Goal: Transaction & Acquisition: Book appointment/travel/reservation

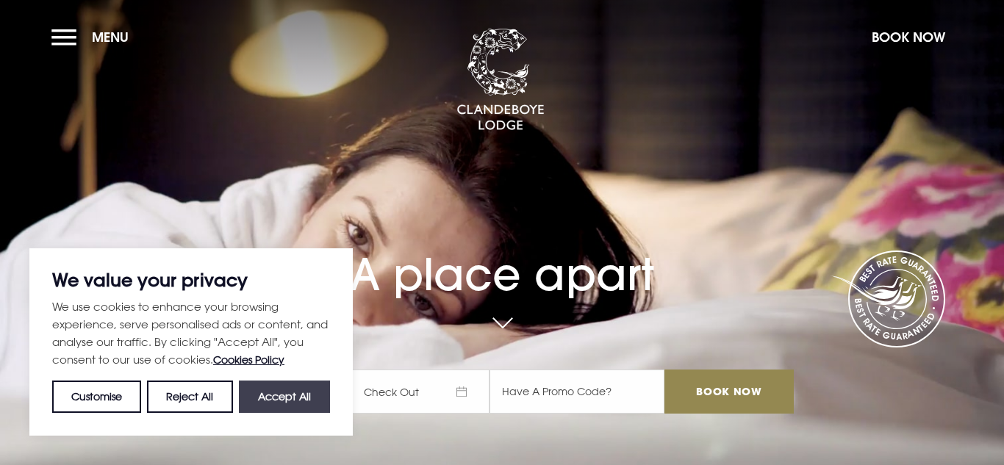
click at [248, 388] on button "Accept All" at bounding box center [284, 397] width 91 height 32
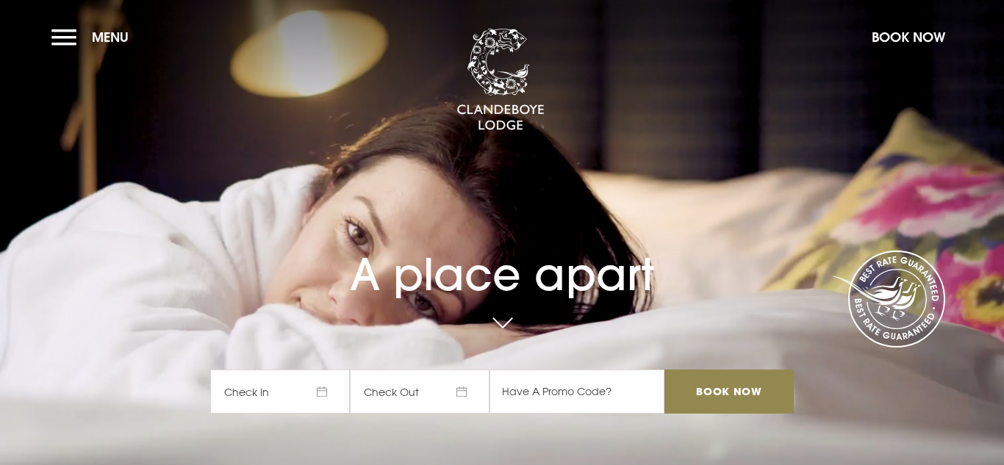
checkbox input "true"
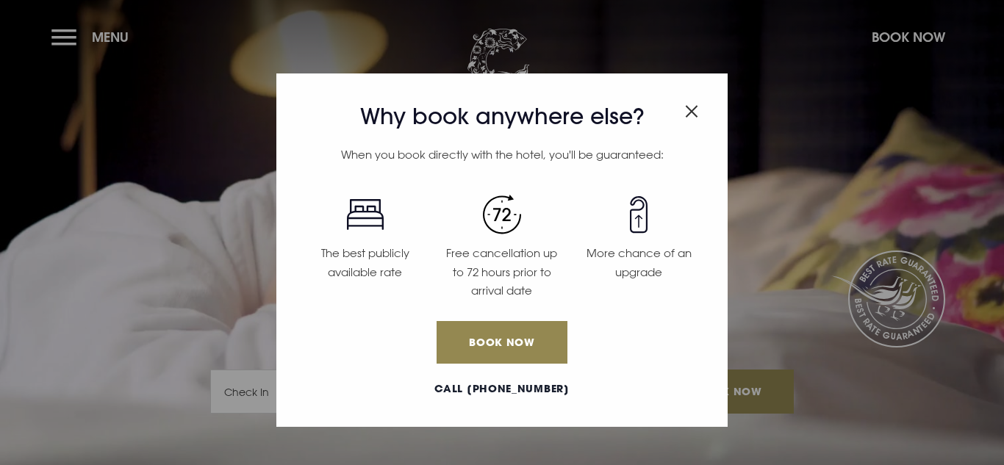
click at [911, 37] on div "Why book anywhere else? When you book directly with the hotel, you'll be guaran…" at bounding box center [502, 232] width 1004 height 465
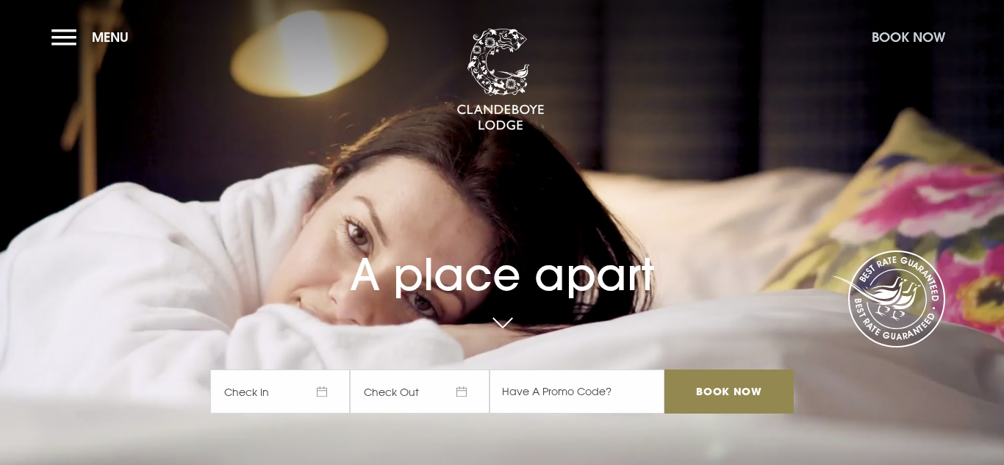
click at [905, 41] on button "Book Now" at bounding box center [908, 37] width 88 height 32
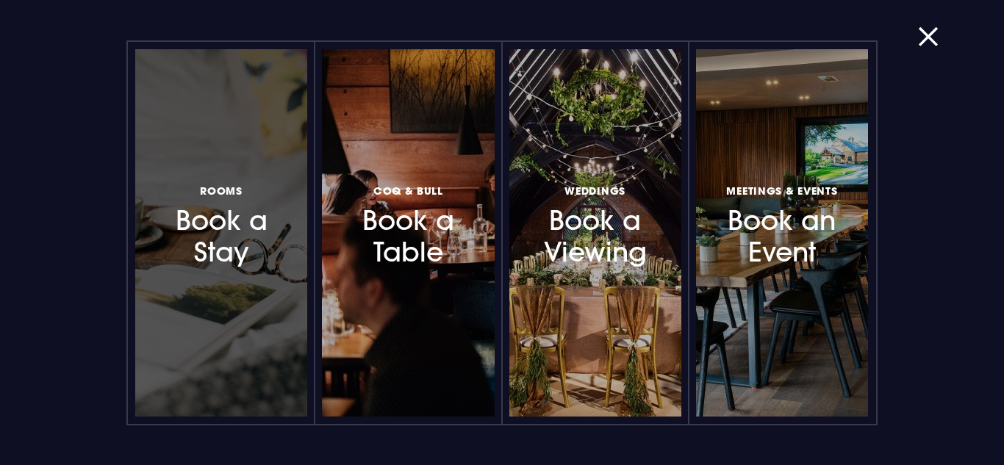
click at [226, 204] on h3 "Rooms Book a Stay" at bounding box center [221, 225] width 116 height 87
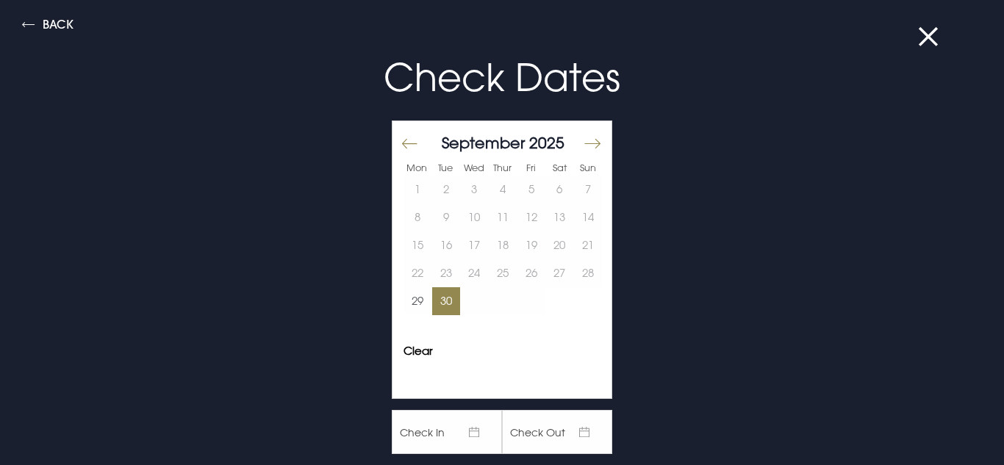
click at [448, 299] on button "30" at bounding box center [446, 301] width 29 height 28
click at [468, 299] on td at bounding box center [474, 301] width 29 height 28
click at [595, 147] on button "Move forward to switch to the next month." at bounding box center [592, 143] width 18 height 31
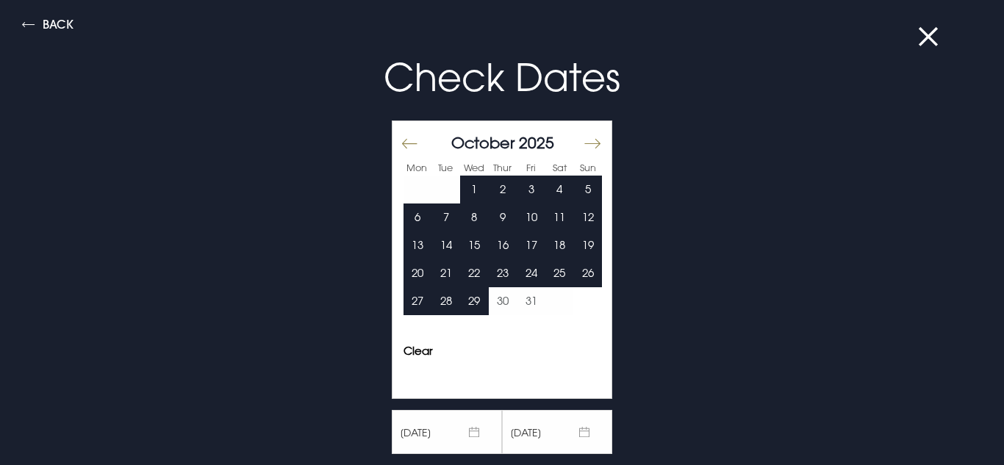
click at [570, 445] on "[DATE]" at bounding box center [557, 432] width 110 height 44
click at [556, 423] on "[DATE]" at bounding box center [557, 432] width 110 height 44
click at [586, 437] on "[DATE]" at bounding box center [557, 432] width 110 height 44
click at [585, 434] on "[DATE]" at bounding box center [557, 432] width 110 height 44
click at [478, 370] on div "Clear Apply" at bounding box center [501, 356] width 219 height 37
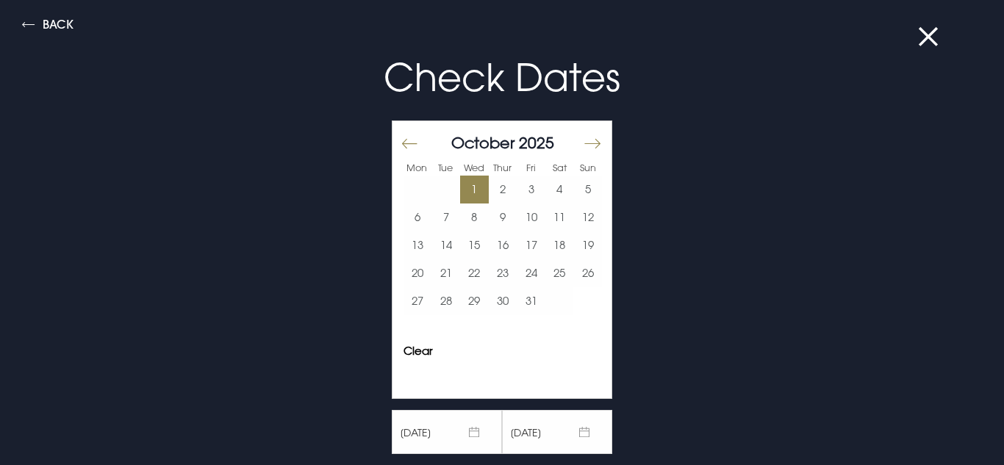
click at [470, 183] on button "1" at bounding box center [474, 190] width 29 height 28
click at [404, 134] on button "Move backward to switch to the previous month." at bounding box center [410, 143] width 18 height 31
click at [581, 141] on div "September 2025" at bounding box center [502, 142] width 198 height 21
click at [585, 140] on button "Move forward to switch to the next month." at bounding box center [592, 143] width 18 height 31
click at [416, 356] on button "Clear" at bounding box center [417, 350] width 29 height 11
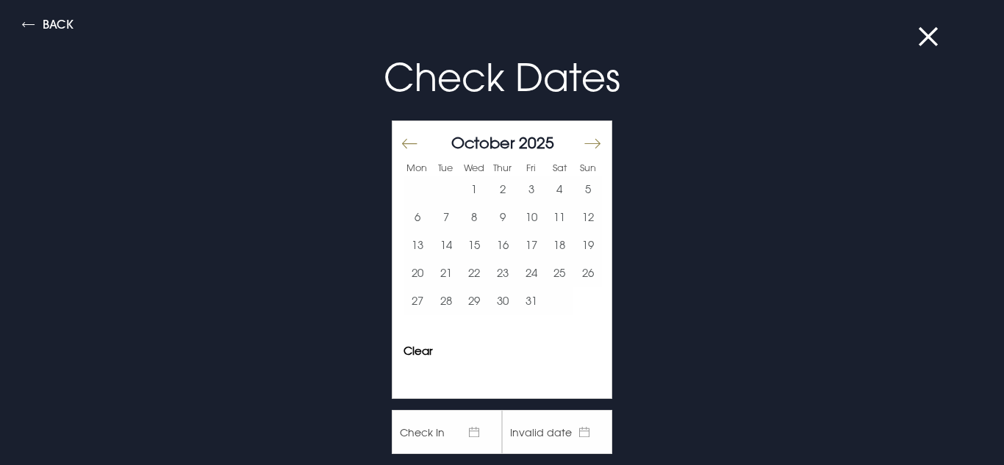
click at [463, 418] on span "Check In" at bounding box center [447, 432] width 110 height 44
click at [465, 431] on span "Check In" at bounding box center [447, 432] width 110 height 44
click at [418, 439] on span "Check In" at bounding box center [447, 432] width 110 height 44
click at [408, 145] on button "Move backward to switch to the previous month." at bounding box center [410, 143] width 18 height 31
click at [448, 307] on button "30" at bounding box center [446, 301] width 29 height 28
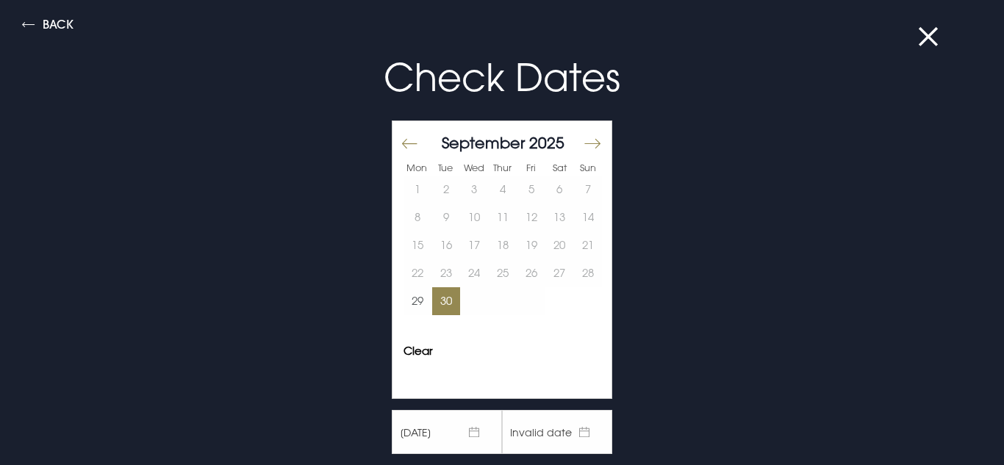
click at [592, 140] on button "Move forward to switch to the next month." at bounding box center [592, 143] width 18 height 31
click at [503, 184] on button "2" at bounding box center [503, 190] width 29 height 28
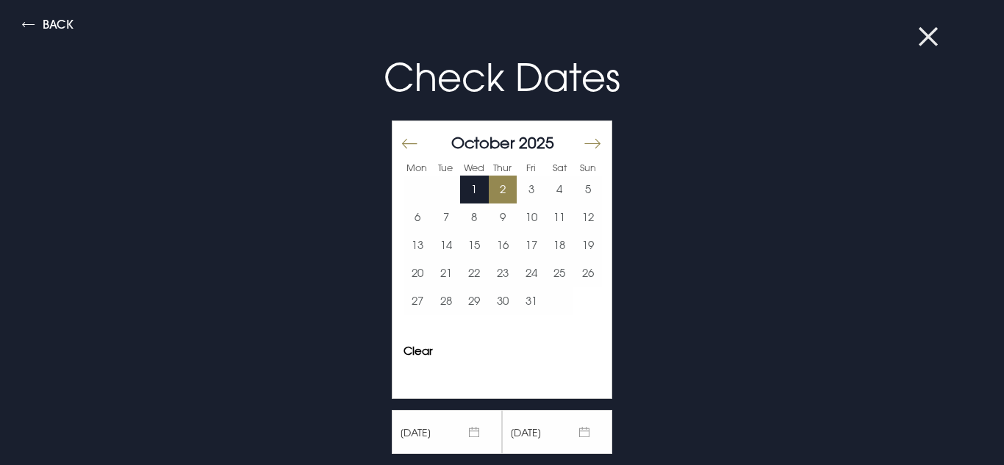
click at [937, 40] on button at bounding box center [937, 36] width 38 height 15
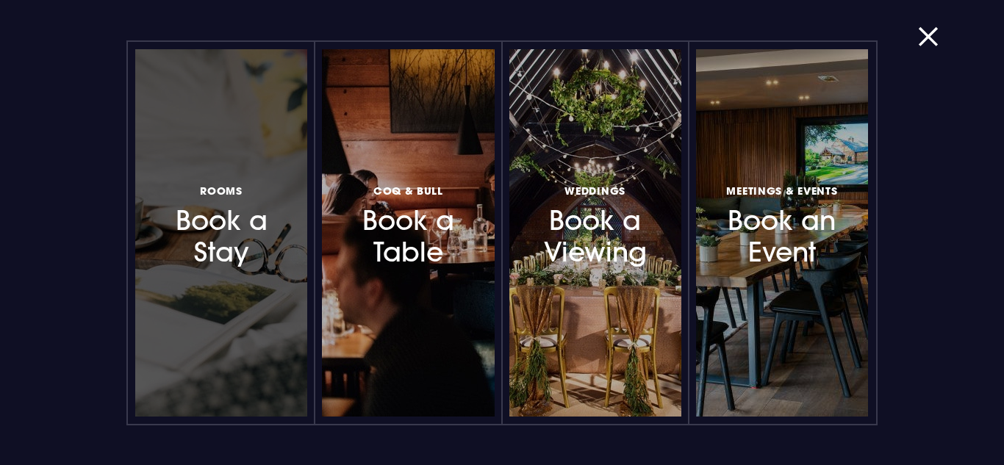
click at [230, 188] on span "Rooms" at bounding box center [221, 191] width 43 height 14
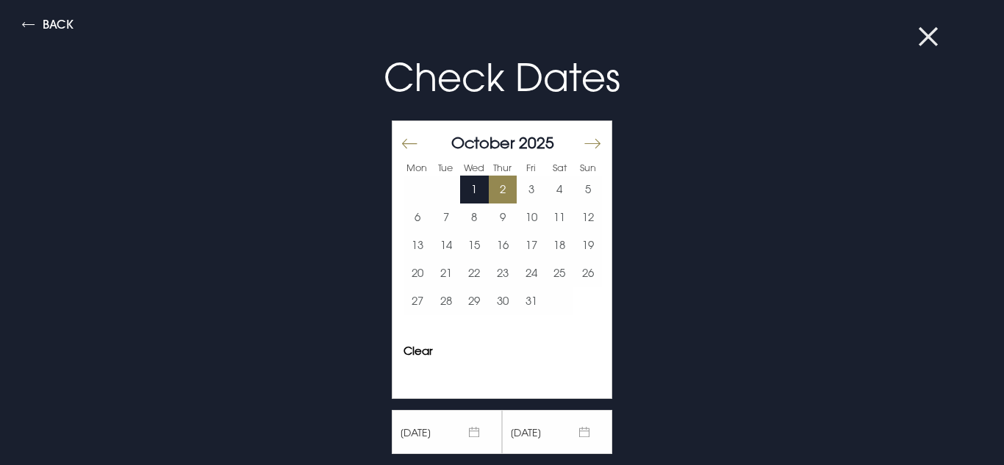
click at [923, 29] on button at bounding box center [937, 36] width 38 height 15
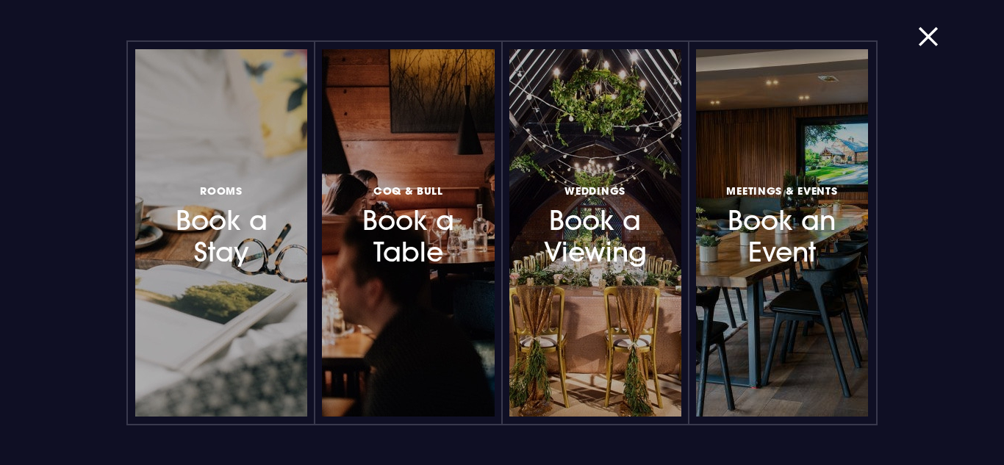
click at [923, 29] on button "button" at bounding box center [937, 36] width 38 height 15
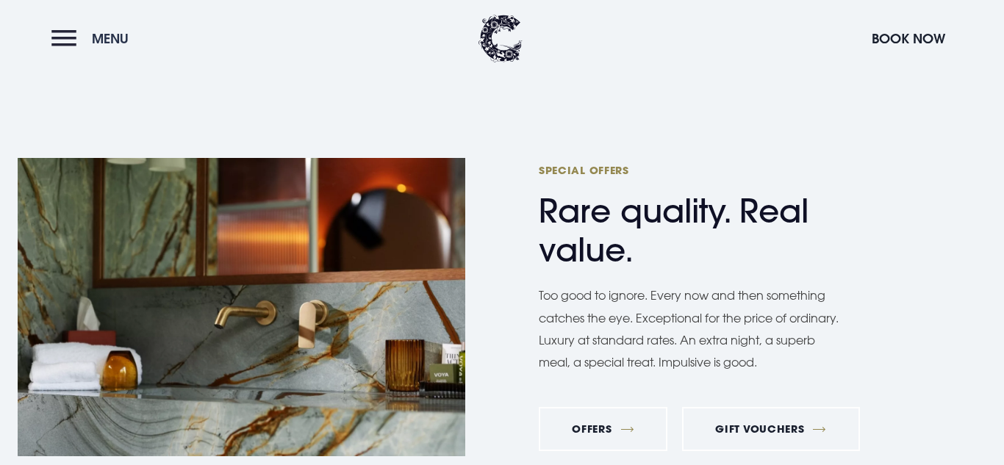
click at [65, 36] on button "Menu" at bounding box center [93, 39] width 85 height 32
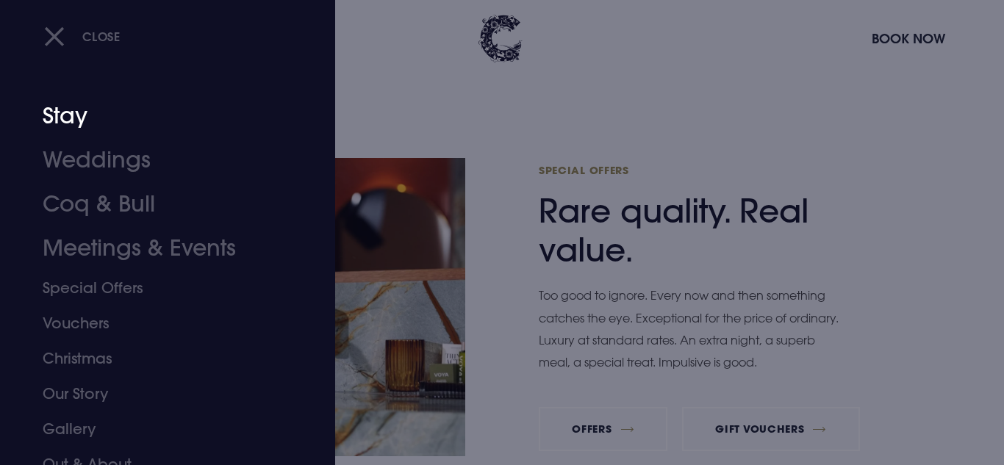
click at [75, 112] on link "Stay" at bounding box center [159, 116] width 232 height 44
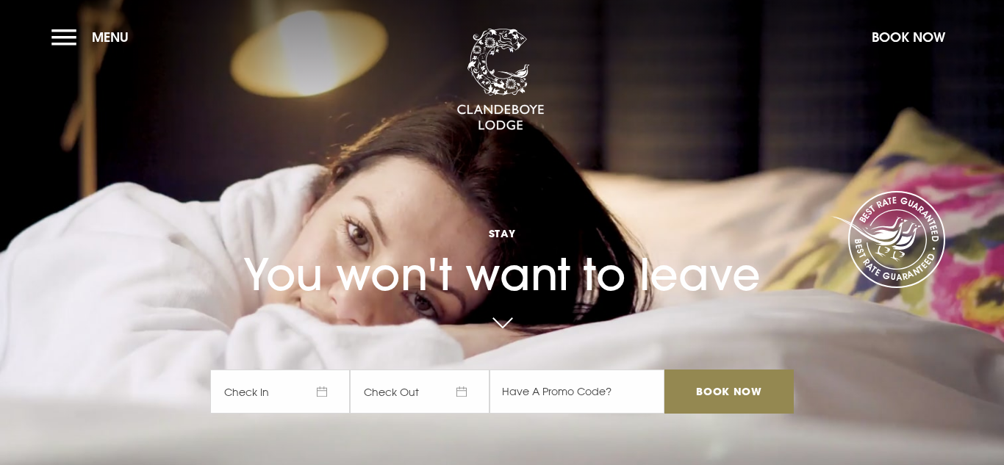
click at [300, 388] on span "Check In" at bounding box center [280, 392] width 140 height 44
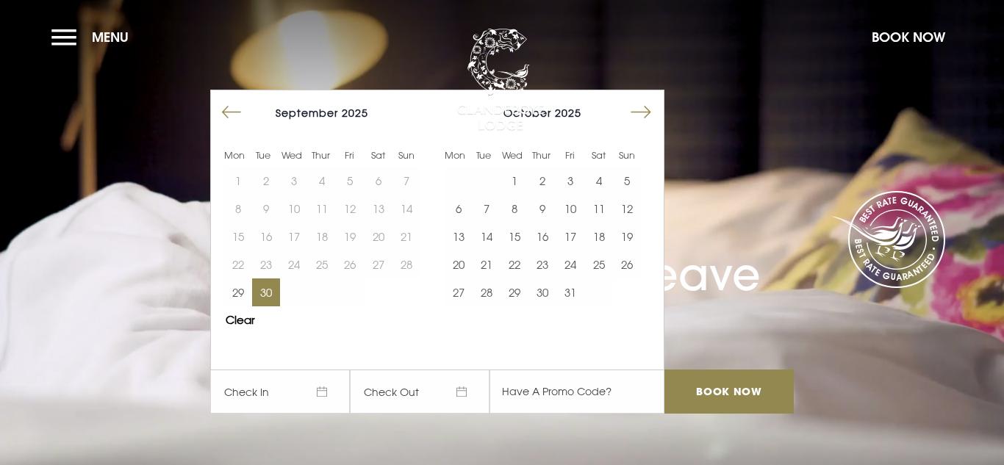
click at [273, 293] on button "30" at bounding box center [266, 293] width 28 height 28
click at [471, 386] on span "[DATE]" at bounding box center [420, 392] width 140 height 44
click at [575, 180] on button "3" at bounding box center [570, 181] width 28 height 28
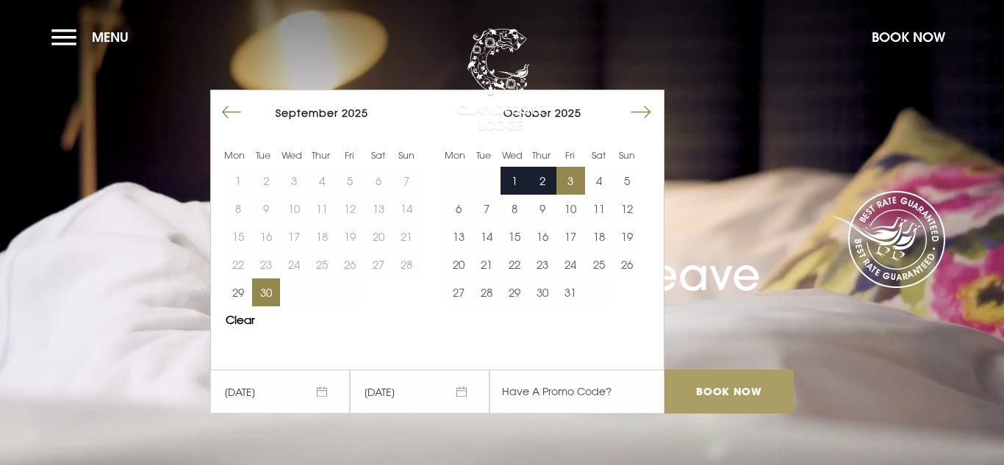
click at [747, 387] on input "Book Now" at bounding box center [728, 392] width 129 height 44
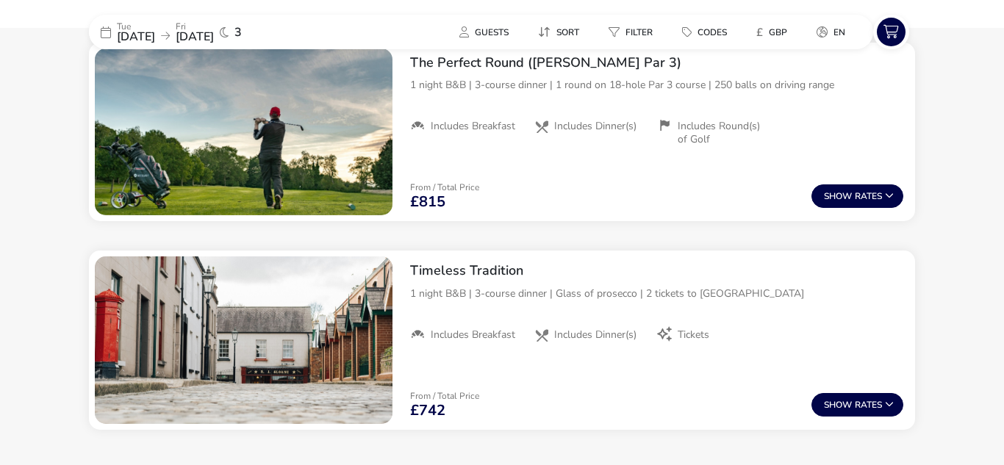
scroll to position [1709, 0]
